Goal: Information Seeking & Learning: Learn about a topic

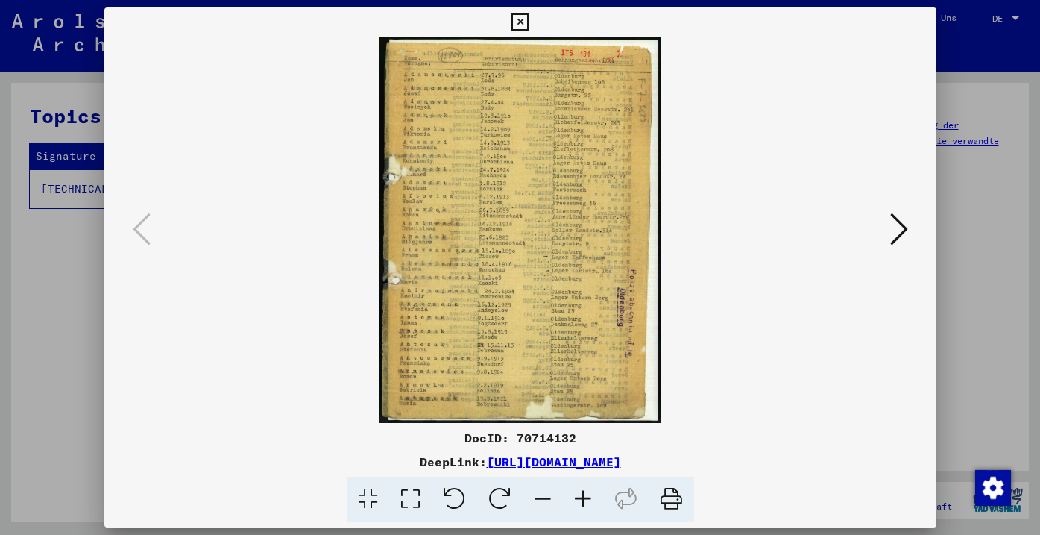
scroll to position [190, 0]
click at [911, 222] on button at bounding box center [899, 230] width 27 height 43
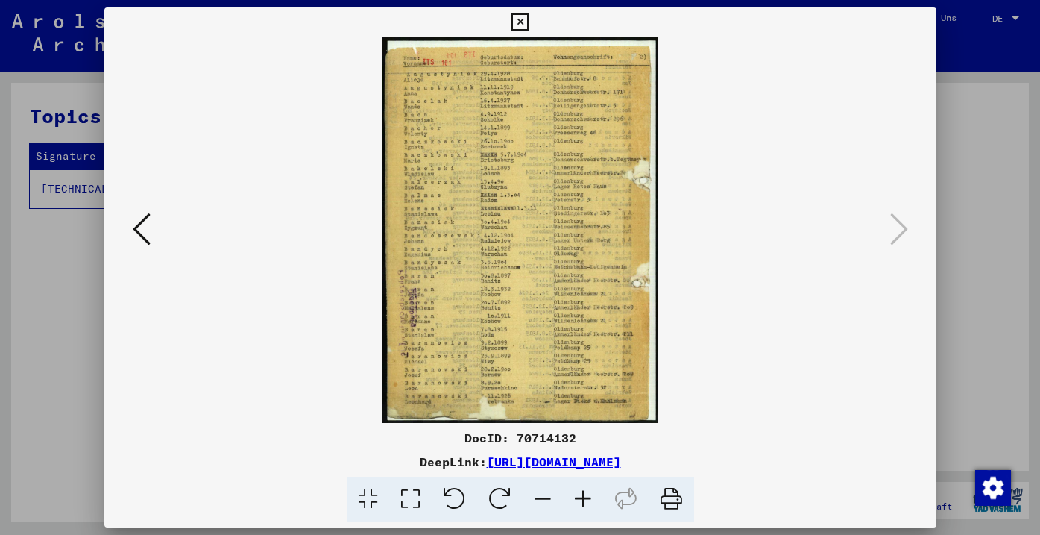
click at [579, 503] on icon at bounding box center [583, 498] width 40 height 45
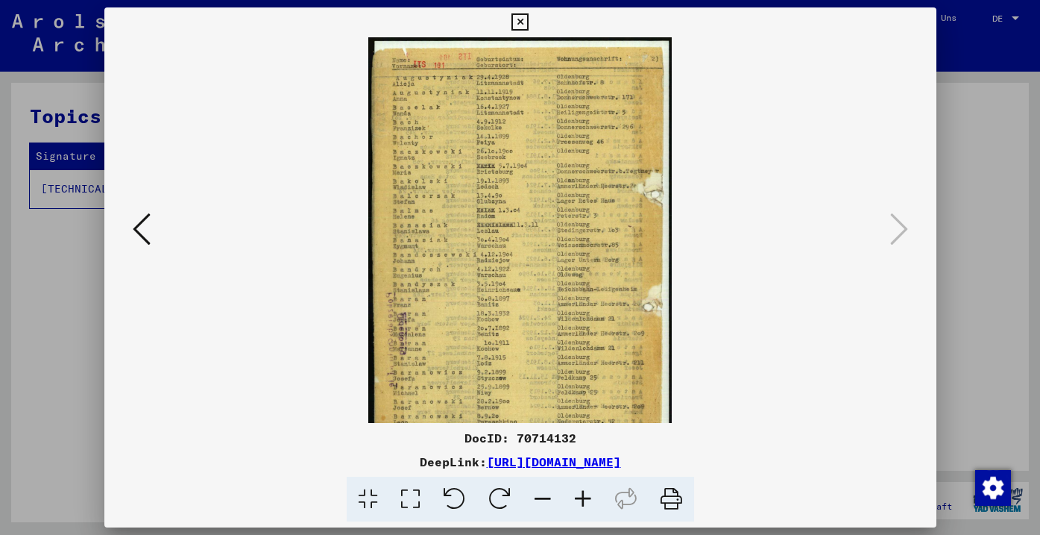
click at [579, 503] on icon at bounding box center [583, 498] width 40 height 45
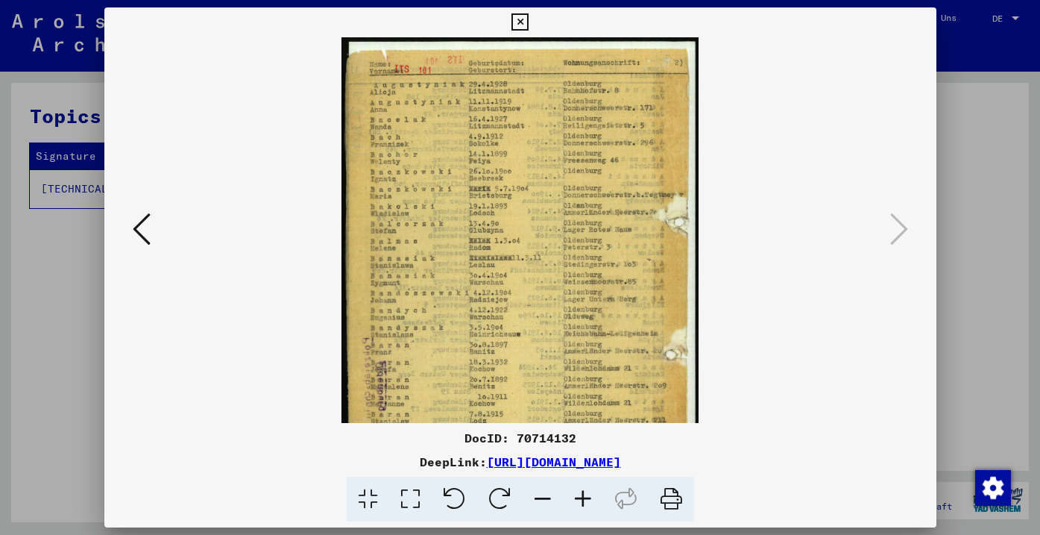
click at [579, 503] on icon at bounding box center [583, 498] width 40 height 45
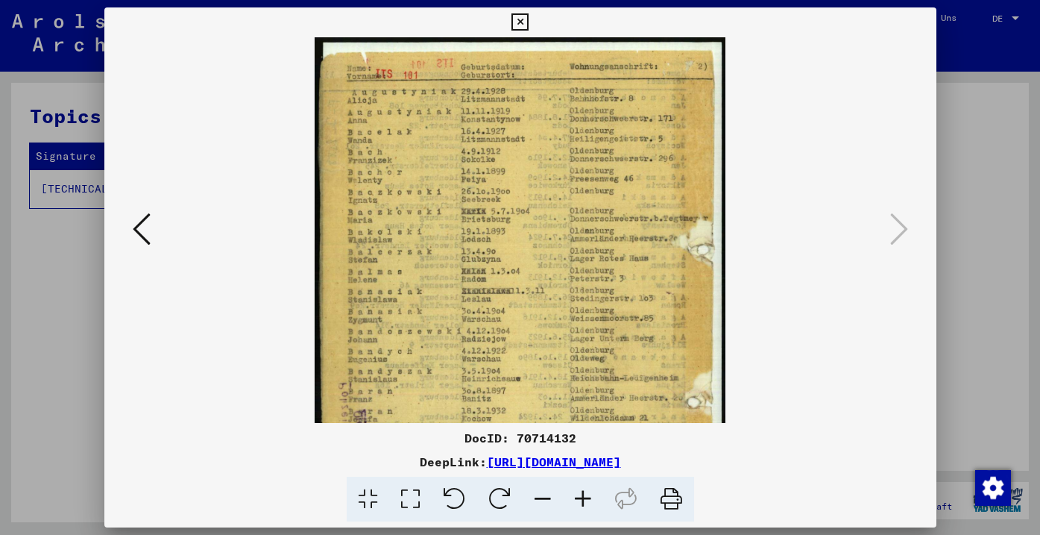
click at [579, 503] on icon at bounding box center [583, 498] width 40 height 45
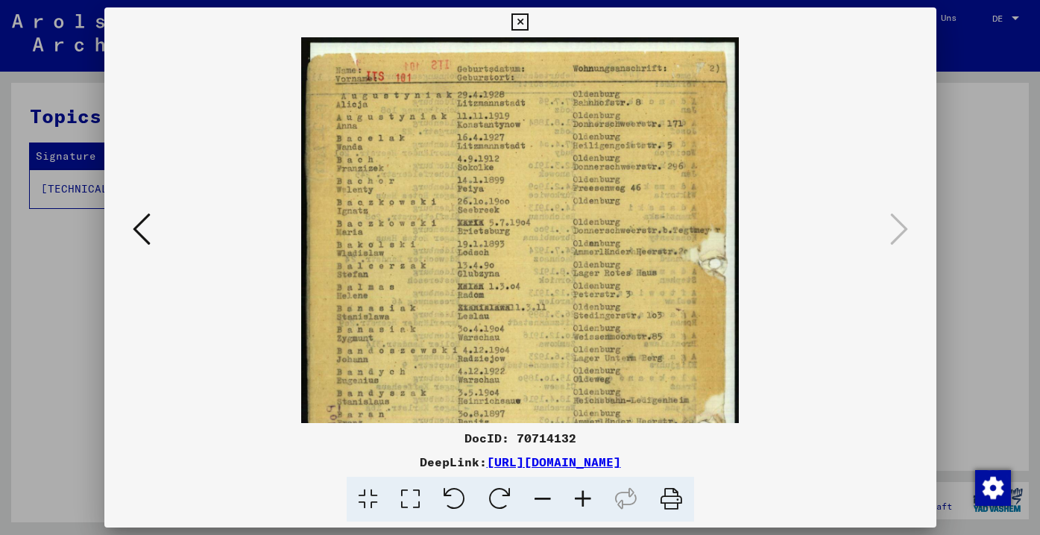
click at [579, 503] on icon at bounding box center [583, 498] width 40 height 45
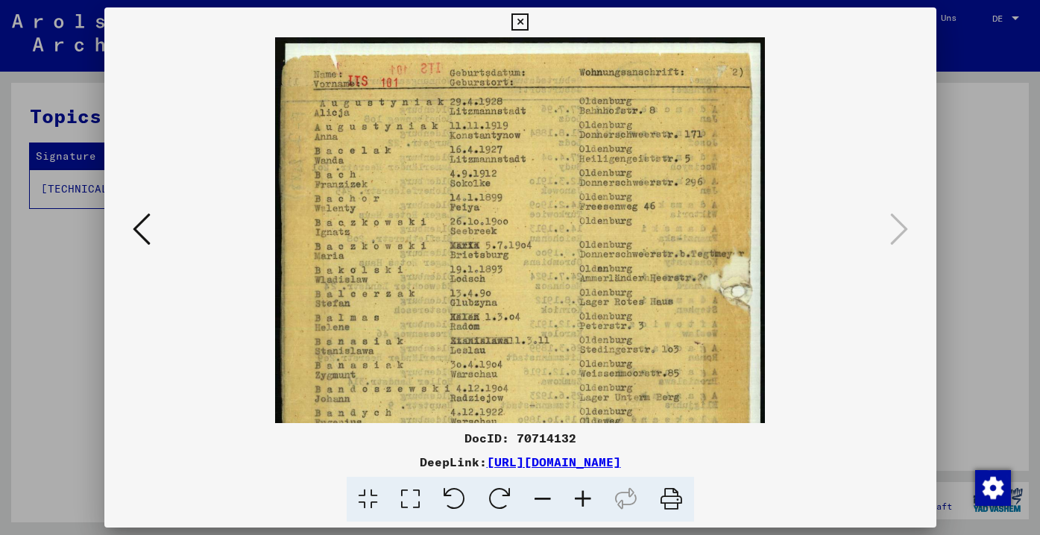
click at [579, 503] on icon at bounding box center [583, 498] width 40 height 45
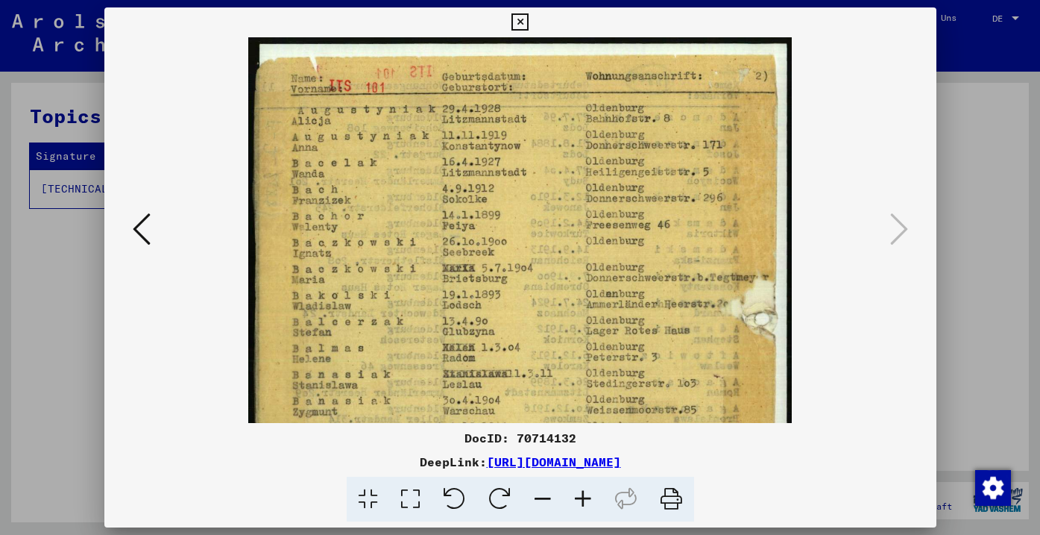
click at [579, 503] on icon at bounding box center [583, 498] width 40 height 45
